Goal: Communication & Community: Connect with others

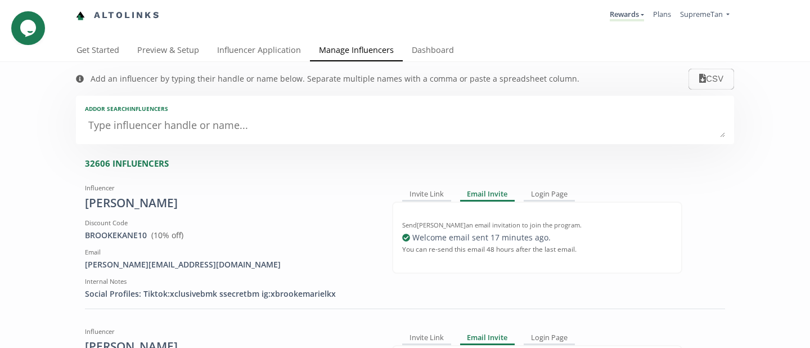
click at [371, 132] on textarea at bounding box center [405, 126] width 640 height 23
type textarea "ell"
type input "ell"
type input "ELL"
type textarea "ellie"
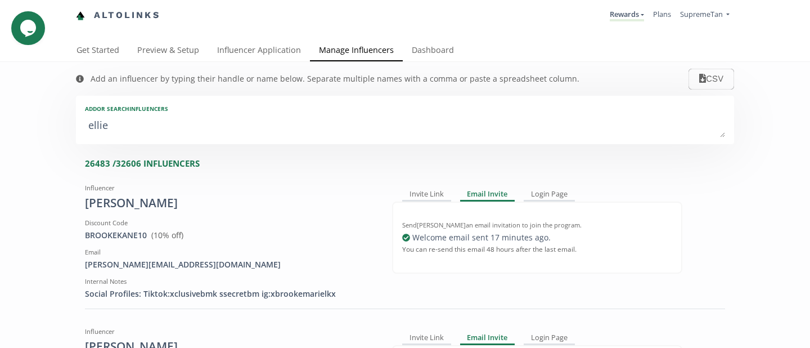
type input "ellie"
type input "ELLIE"
type textarea "ellie c"
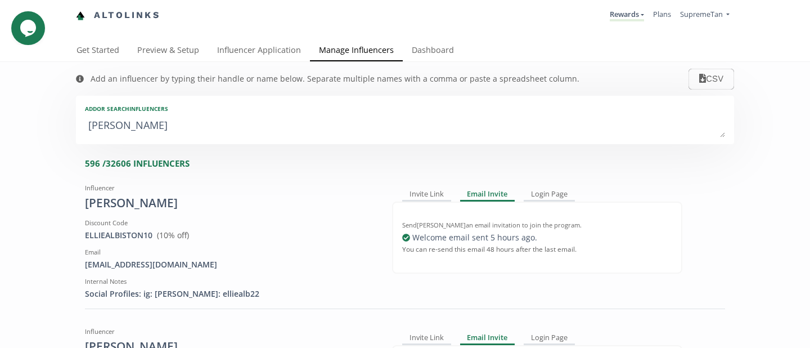
type input "ellie c"
type textarea "ellie c"
click at [435, 192] on div "Invite Link" at bounding box center [426, 195] width 49 height 14
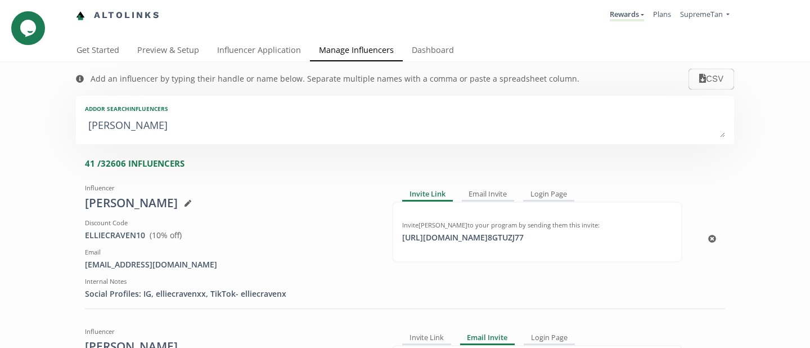
click at [429, 247] on div "Invite Ellie Craven to your program by sending them this invite: https://app.al…" at bounding box center [537, 231] width 290 height 61
click at [433, 244] on div "Invite Ellie Craven to your program by sending them this invite: https://app.al…" at bounding box center [537, 231] width 290 height 61
click at [436, 238] on div "https://app.altolinks.com/invite/ 8GTUZJ77 click to copy" at bounding box center [463, 237] width 135 height 11
copy div "https://a"
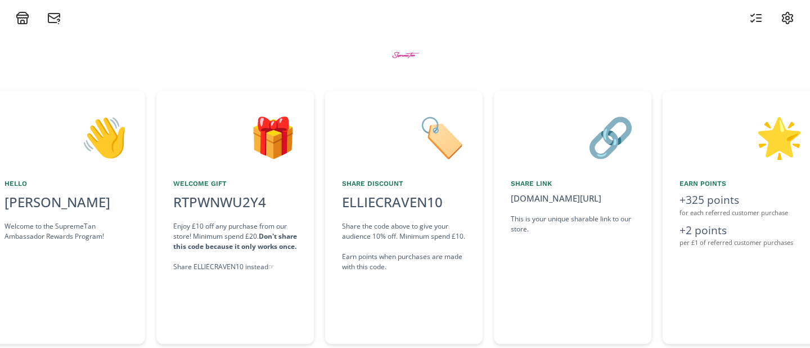
scroll to position [0, 338]
